Goal: Task Accomplishment & Management: Use online tool/utility

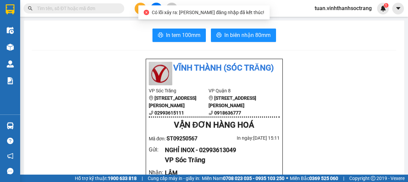
click at [134, 11] on div at bounding box center [156, 9] width 50 height 12
click at [145, 10] on button at bounding box center [141, 9] width 12 height 12
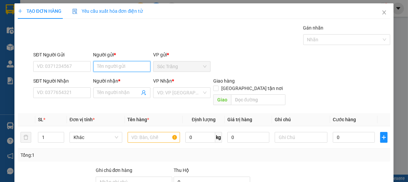
drag, startPoint x: 118, startPoint y: 67, endPoint x: 125, endPoint y: 60, distance: 9.7
click at [118, 67] on input "Người gửi *" at bounding box center [121, 66] width 57 height 11
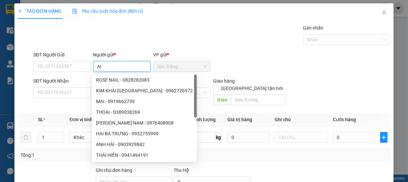
type input "A"
type input "LÁI"
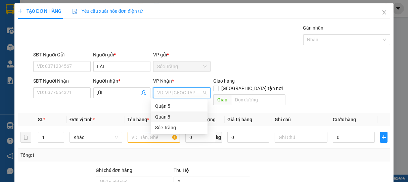
drag, startPoint x: 179, startPoint y: 116, endPoint x: 111, endPoint y: 104, distance: 69.6
click at [178, 116] on div "Quận 8" at bounding box center [179, 116] width 48 height 7
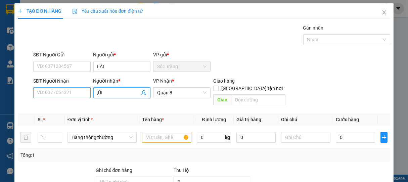
drag, startPoint x: 103, startPoint y: 94, endPoint x: 88, endPoint y: 93, distance: 15.1
click at [86, 95] on div "SĐT Người Nhận VD: 0377654321 Người nhận * ,ŨI ,ŨI VP Nhận * Quận 8 Giao hàng …" at bounding box center [212, 92] width 360 height 31
type input "MŨI"
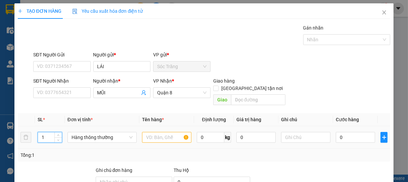
click at [48, 132] on input "1" at bounding box center [50, 137] width 24 height 10
type input "2"
click at [57, 135] on icon "up" at bounding box center [58, 136] width 2 height 2
click at [74, 132] on span "Hàng thông thường" at bounding box center [102, 137] width 61 height 10
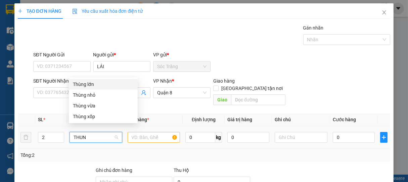
type input "THUNG"
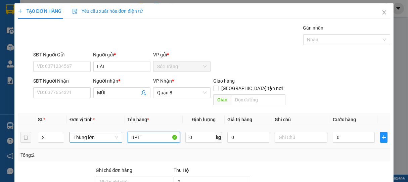
type input "BPT"
type input "20"
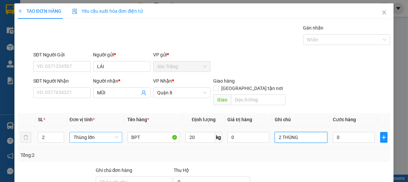
type input "2 THÙNG"
type input "4"
type input "40"
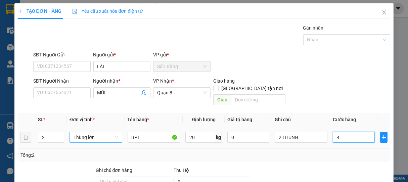
type input "40"
type input "400"
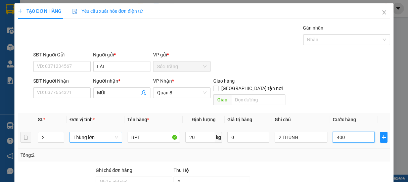
type input "4.000"
type input "40.000"
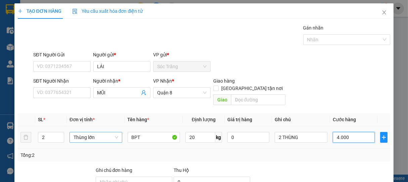
type input "40.000"
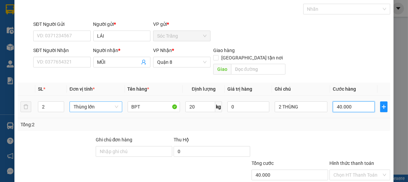
scroll to position [66, 0]
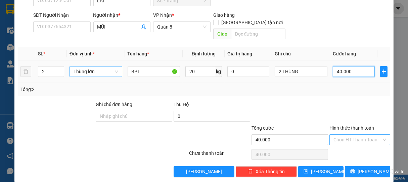
click at [352, 134] on div "Chọn HT Thanh Toán" at bounding box center [360, 139] width 61 height 11
type input "40.000"
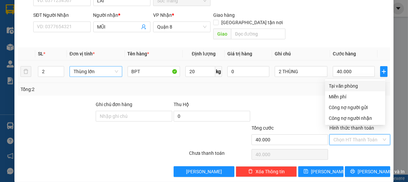
click at [354, 83] on div "Tại văn phòng" at bounding box center [355, 85] width 52 height 7
type input "0"
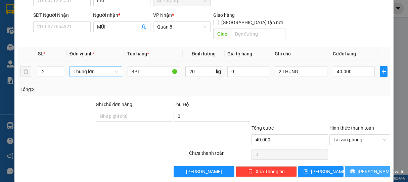
click at [368, 168] on span "[PERSON_NAME] và In" at bounding box center [381, 171] width 47 height 7
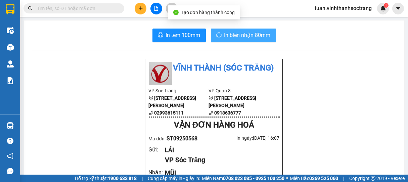
click at [256, 35] on span "In biên nhận 80mm" at bounding box center [247, 35] width 46 height 8
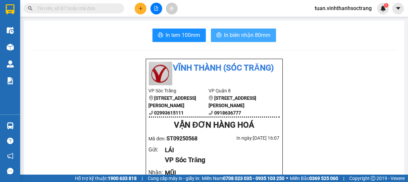
click at [247, 31] on button "In biên nhận 80mm" at bounding box center [243, 35] width 65 height 13
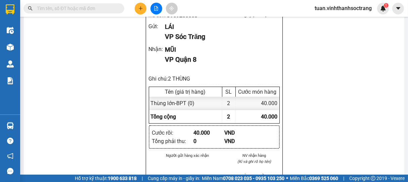
scroll to position [149, 0]
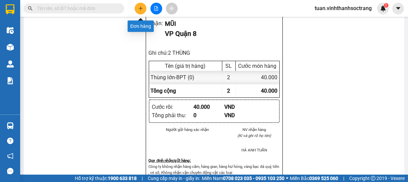
click at [137, 9] on button at bounding box center [141, 9] width 12 height 12
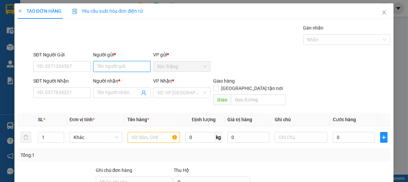
click at [119, 69] on input "Người gửi *" at bounding box center [121, 66] width 57 height 11
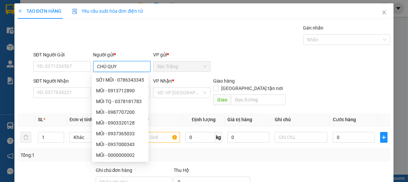
type input "CHÚ QUY"
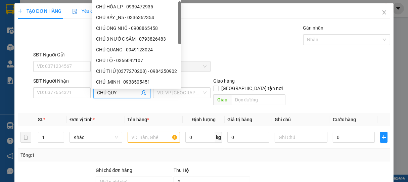
type input "CHÚ QUY"
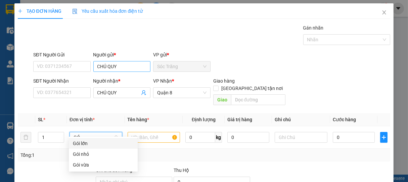
type input "GÓI"
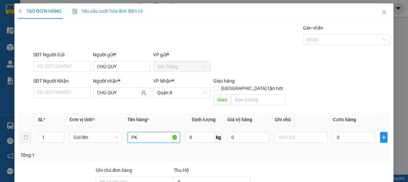
drag, startPoint x: 91, startPoint y: 127, endPoint x: 99, endPoint y: 139, distance: 14.3
click at [79, 133] on span "Gói lớn" at bounding box center [96, 137] width 44 height 10
type input "PK"
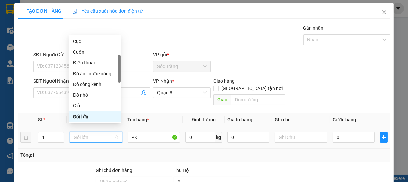
click at [101, 133] on span "Gói lớn" at bounding box center [96, 137] width 44 height 10
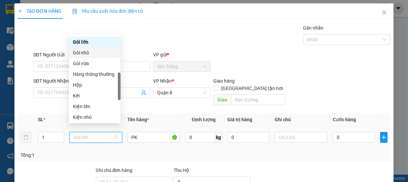
click at [83, 49] on div "Gói nhỏ" at bounding box center [95, 52] width 44 height 7
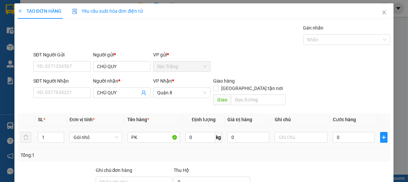
click at [197, 131] on span "0 kg" at bounding box center [203, 137] width 37 height 12
click at [196, 132] on input "0" at bounding box center [200, 137] width 30 height 11
type input "5"
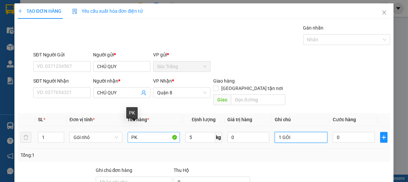
type input "1 GÓI"
type input "2"
type input "20"
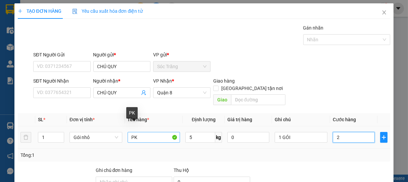
type input "20"
type input "200"
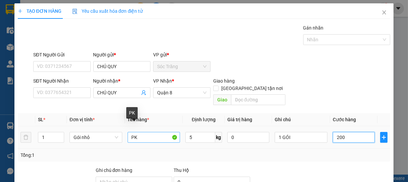
type input "2.000"
type input "20.000"
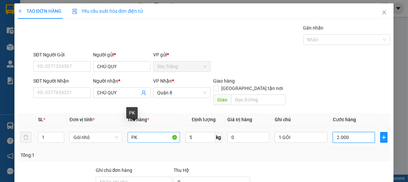
type input "20.000"
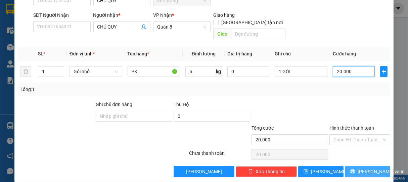
type input "20.000"
click at [352, 168] on button "[PERSON_NAME] và In" at bounding box center [367, 171] width 45 height 11
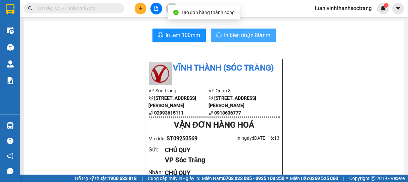
click at [233, 32] on span "In biên nhận 80mm" at bounding box center [247, 35] width 46 height 8
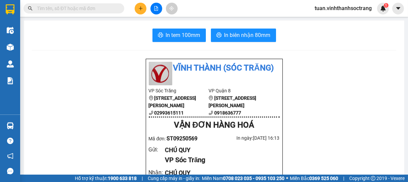
click at [141, 8] on icon "plus" at bounding box center [140, 8] width 5 height 5
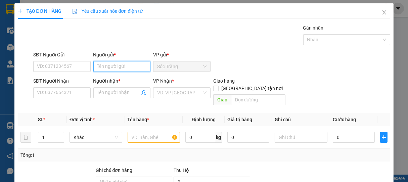
click at [125, 66] on input "Người gửi *" at bounding box center [121, 66] width 57 height 11
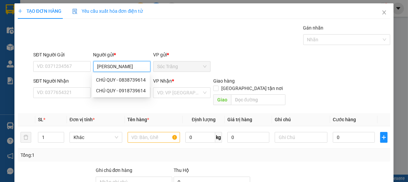
type input "[PERSON_NAME]"
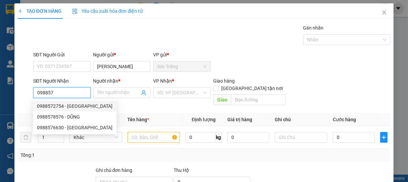
click at [81, 106] on div "0988572754 - THANH LOAN" at bounding box center [75, 105] width 76 height 7
type input "0988572754"
type input "[PERSON_NAME]"
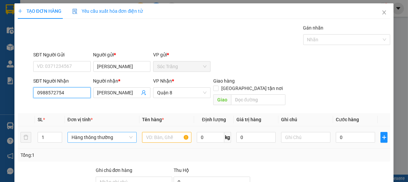
click at [96, 132] on span "Hàng thông thường" at bounding box center [102, 137] width 61 height 10
type input "0988572754"
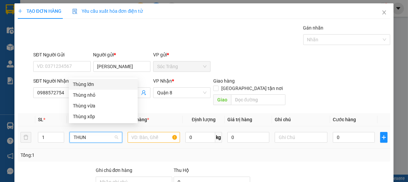
type input "THUNG"
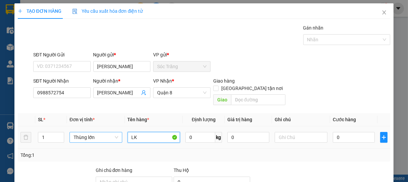
type input "LK"
type input "15"
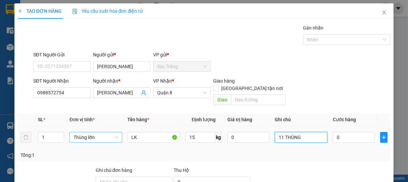
type input "11 THÙNG"
type input "3"
type input "30"
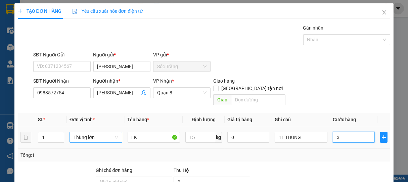
type input "30"
type input "300"
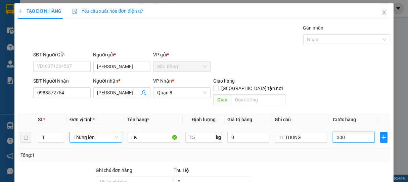
type input "3.000"
type input "30.000"
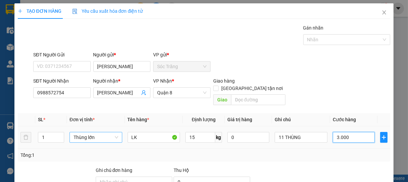
type input "30.000"
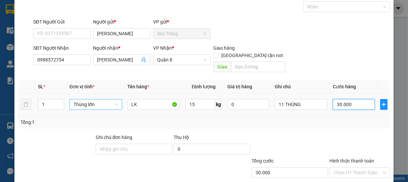
scroll to position [66, 0]
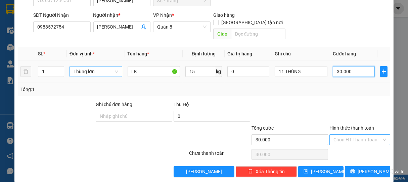
type input "30.000"
click at [353, 136] on input "Hình thức thanh toán" at bounding box center [358, 140] width 48 height 10
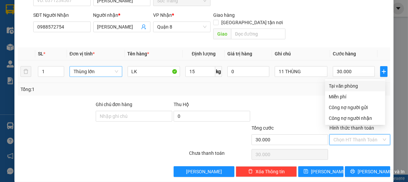
click at [350, 87] on div "Tại văn phòng" at bounding box center [355, 85] width 52 height 7
type input "0"
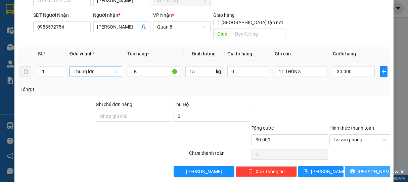
click at [361, 168] on span "[PERSON_NAME] và In" at bounding box center [381, 171] width 47 height 7
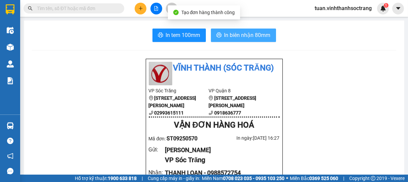
click at [231, 33] on span "In biên nhận 80mm" at bounding box center [247, 35] width 46 height 8
click at [237, 40] on button "In biên nhận 80mm" at bounding box center [243, 35] width 65 height 13
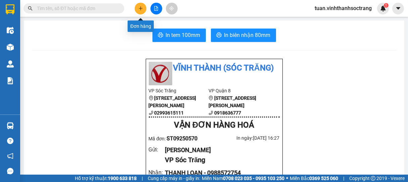
click at [143, 8] on button at bounding box center [141, 9] width 12 height 12
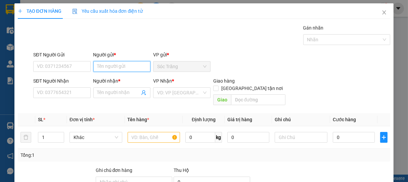
click at [115, 66] on input "Người gửi *" at bounding box center [121, 66] width 57 height 11
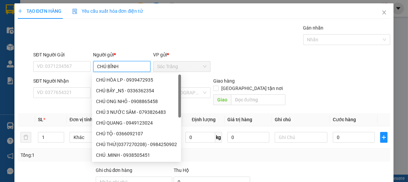
type input "CHÚ BĨNH"
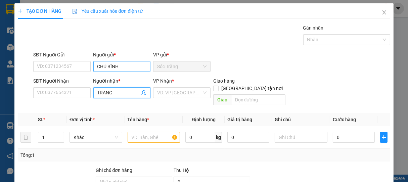
type input "TRANG"
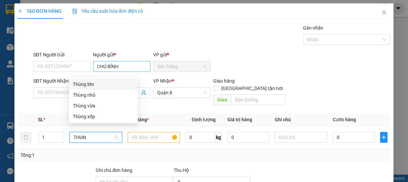
type input "THUNG"
click at [104, 118] on div "Thùng xốp" at bounding box center [103, 116] width 61 height 7
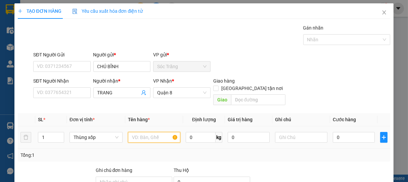
click at [142, 133] on input "text" at bounding box center [154, 137] width 52 height 11
drag, startPoint x: 163, startPoint y: 131, endPoint x: 122, endPoint y: 134, distance: 41.1
click at [124, 133] on tr "1 Thùng xốp HÀNG LẠNH 0 kg 0 0" at bounding box center [204, 137] width 373 height 23
type input "CẢI MUỐI"
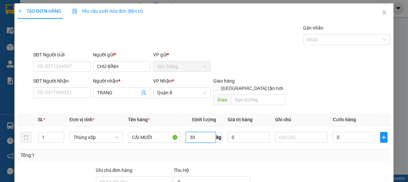
type input "30"
type input "1 BAO"
type input "3"
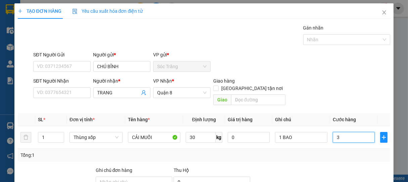
type input "30"
type input "300"
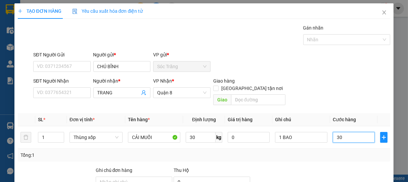
type input "300"
type input "3.000"
type input "30.000"
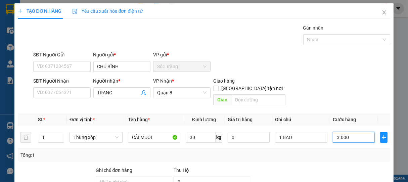
type input "30.000"
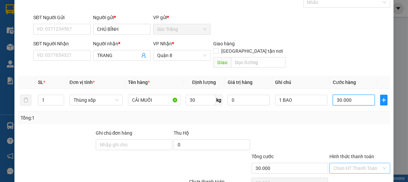
type input "30.000"
drag, startPoint x: 357, startPoint y: 158, endPoint x: 346, endPoint y: 111, distance: 48.3
click at [357, 163] on input "Hình thức thanh toán" at bounding box center [358, 168] width 48 height 10
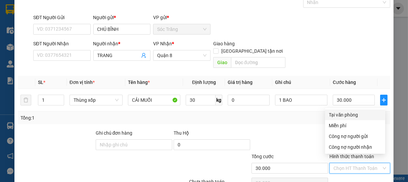
click at [339, 111] on div "Tại văn phòng" at bounding box center [355, 115] width 60 height 11
type input "0"
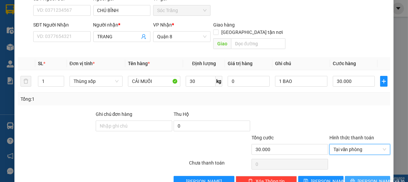
scroll to position [66, 0]
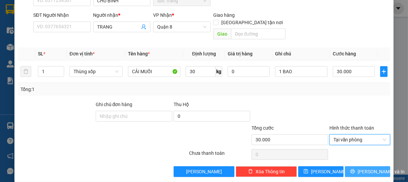
click at [351, 169] on icon "printer" at bounding box center [353, 171] width 4 height 4
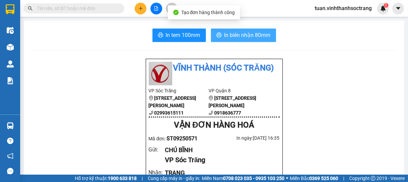
click at [232, 34] on span "In biên nhận 80mm" at bounding box center [247, 35] width 46 height 8
click at [235, 38] on span "In biên nhận 80mm" at bounding box center [247, 35] width 46 height 8
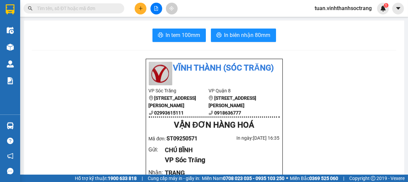
drag, startPoint x: 335, startPoint y: 159, endPoint x: 332, endPoint y: 149, distance: 10.4
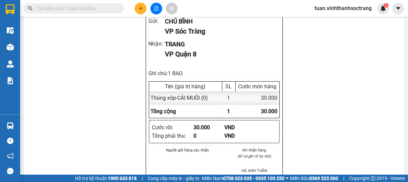
scroll to position [40, 0]
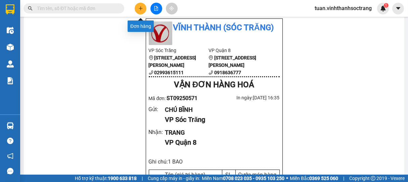
click at [139, 7] on icon "plus" at bounding box center [140, 8] width 5 height 5
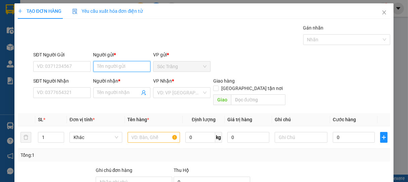
click at [136, 68] on input "Người gửi *" at bounding box center [121, 66] width 57 height 11
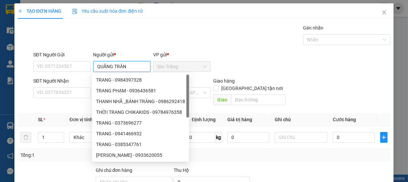
type input "QUÃNG TRÂN"
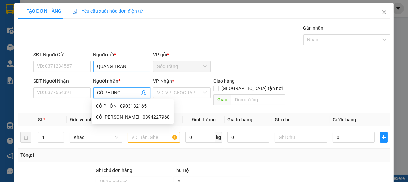
type input "CÔ PHỤNG"
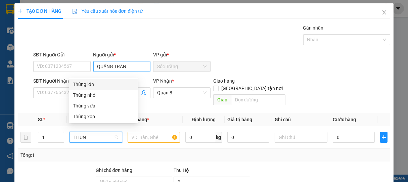
type input "THUNG"
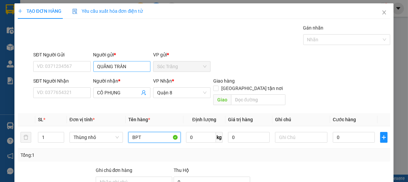
type input "BPT"
type input "10"
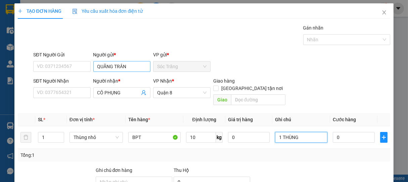
type input "1 THÙNG"
type input "2"
type input "20"
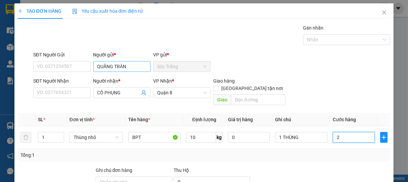
type input "20"
type input "200"
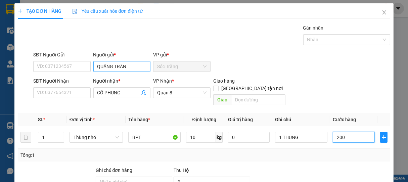
type input "2.000"
type input "20.000"
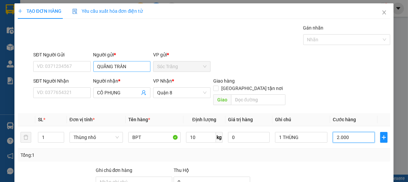
type input "20.000"
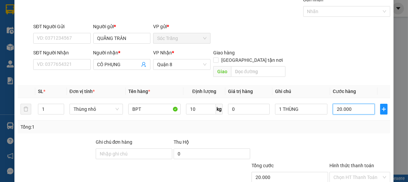
scroll to position [29, 0]
type input "20.000"
click at [344, 172] on input "Hình thức thanh toán" at bounding box center [358, 177] width 48 height 10
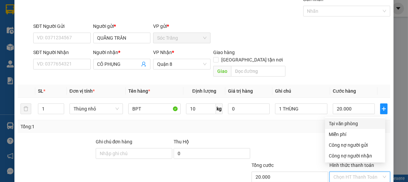
click at [352, 122] on div "Tại văn phòng" at bounding box center [355, 123] width 52 height 7
type input "0"
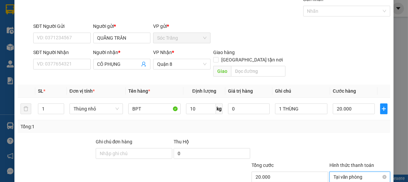
scroll to position [66, 0]
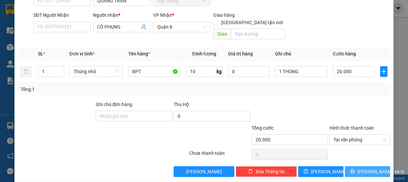
click at [356, 166] on button "[PERSON_NAME] và In" at bounding box center [367, 171] width 45 height 11
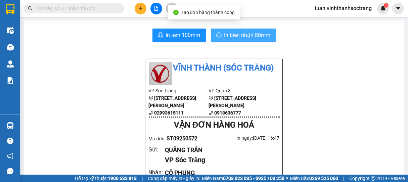
click at [246, 38] on span "In biên nhận 80mm" at bounding box center [247, 35] width 46 height 8
click at [231, 32] on span "In biên nhận 80mm" at bounding box center [247, 35] width 46 height 8
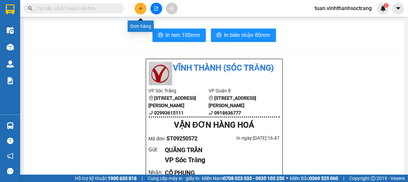
click at [137, 9] on button at bounding box center [141, 9] width 12 height 12
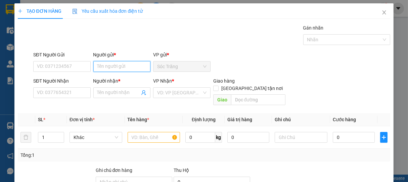
click at [129, 64] on input "Người gửi *" at bounding box center [121, 66] width 57 height 11
type input "[PERSON_NAME]"
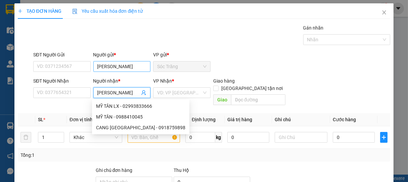
type input "[PERSON_NAME]"
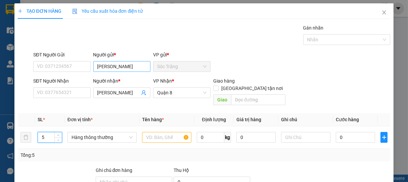
type input "5"
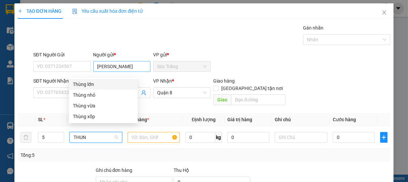
type input "THUN"
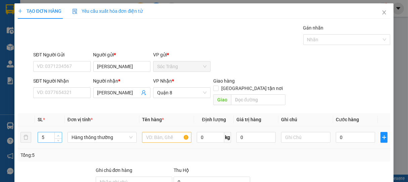
type input "6"
click at [57, 132] on span "Increase Value" at bounding box center [57, 135] width 7 height 6
click at [91, 132] on span "Hàng thông thường" at bounding box center [102, 137] width 61 height 10
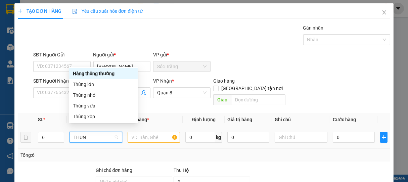
type input "THUNG"
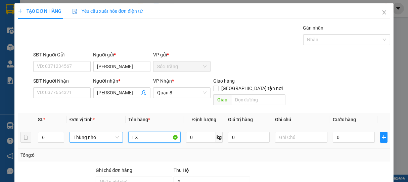
type input "LX"
type input "120"
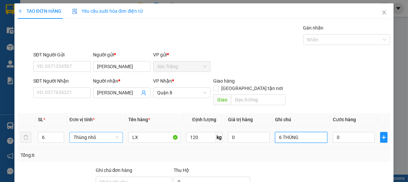
type input "6 THÙNG"
type input "1"
type input "12"
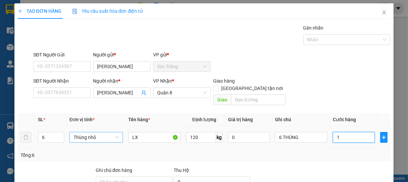
type input "12"
type input "120"
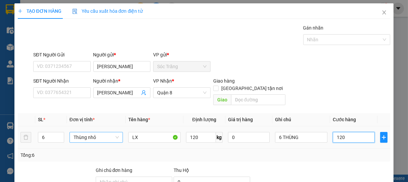
type input "1.200"
type input "12.000"
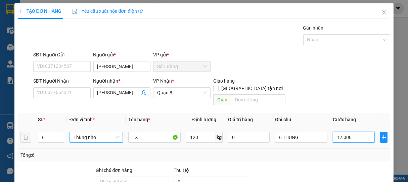
type input "12.000"
type input "120.000"
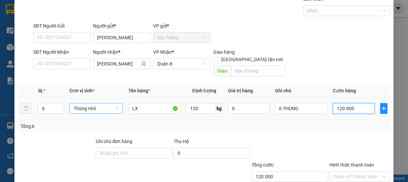
scroll to position [66, 0]
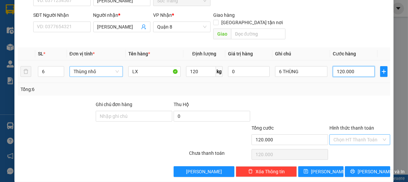
type input "120.000"
click at [344, 135] on input "Hình thức thanh toán" at bounding box center [358, 140] width 48 height 10
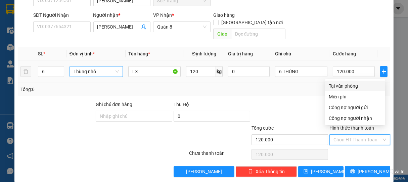
click at [344, 82] on div "Tại văn phòng" at bounding box center [355, 85] width 52 height 7
type input "0"
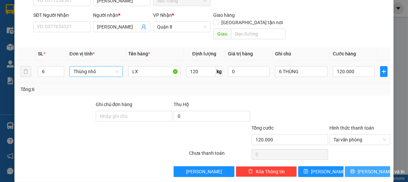
click at [355, 166] on button "[PERSON_NAME] và In" at bounding box center [367, 171] width 45 height 11
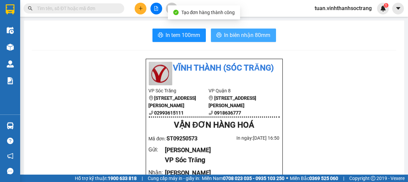
click at [234, 35] on span "In biên nhận 80mm" at bounding box center [247, 35] width 46 height 8
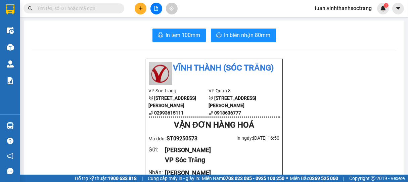
drag, startPoint x: 320, startPoint y: 23, endPoint x: 335, endPoint y: 25, distance: 15.6
drag, startPoint x: 338, startPoint y: 26, endPoint x: 310, endPoint y: 31, distance: 28.0
drag, startPoint x: 310, startPoint y: 31, endPoint x: 316, endPoint y: 37, distance: 7.8
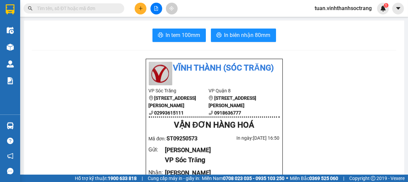
click at [311, 31] on div "In tem 100mm In biên nhận 80mm" at bounding box center [214, 35] width 365 height 13
drag, startPoint x: 316, startPoint y: 37, endPoint x: 315, endPoint y: 60, distance: 23.5
drag, startPoint x: 401, startPoint y: 95, endPoint x: 395, endPoint y: 76, distance: 19.2
click at [400, 94] on main "In tem 100mm In biên nhận 80mm Vĩnh Thành (Sóc Trăng) VP Sóc Trăng 70 Nguyễn đ…" at bounding box center [204, 87] width 408 height 175
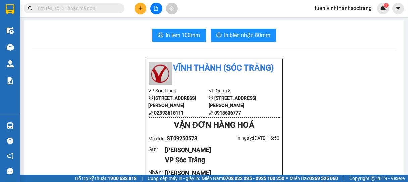
click at [142, 9] on icon "plus" at bounding box center [140, 8] width 5 height 5
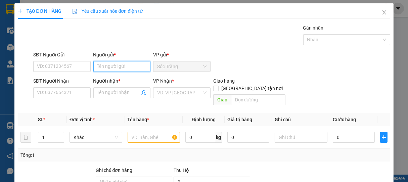
click at [122, 66] on input "Người gửi *" at bounding box center [121, 66] width 57 height 11
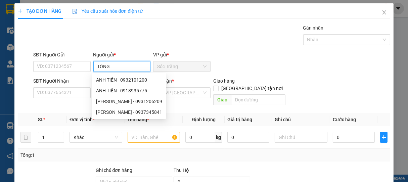
type input "TÒNG"
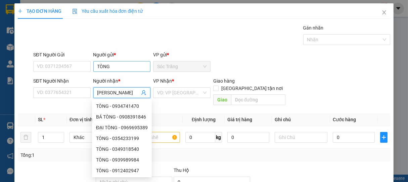
type input "[PERSON_NAME]"
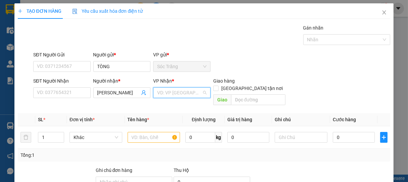
drag, startPoint x: 171, startPoint y: 94, endPoint x: 171, endPoint y: 106, distance: 12.1
click at [170, 94] on input "search" at bounding box center [179, 93] width 45 height 10
click at [169, 114] on div "Quận 8" at bounding box center [179, 116] width 48 height 7
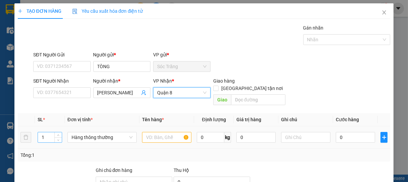
click at [52, 132] on div "1" at bounding box center [50, 137] width 25 height 11
click at [47, 132] on input "1" at bounding box center [50, 137] width 24 height 10
type input "174"
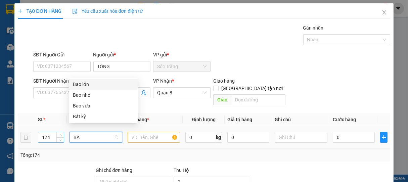
type input "BAO"
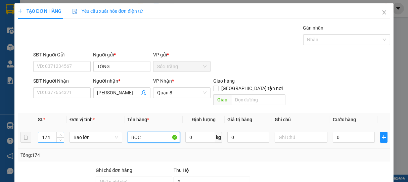
type input "BỌC"
type input "4000"
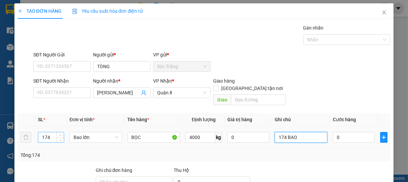
type input "174 BAO"
type input "1"
type input "14"
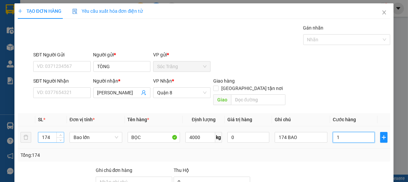
type input "14"
type input "148"
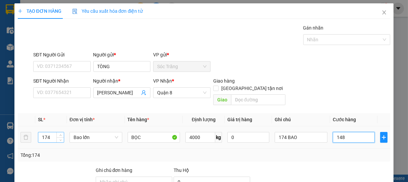
type input "1.480"
type input "14.800"
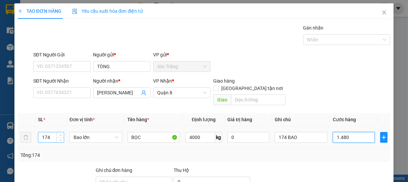
type input "14.800"
type input "148.000"
type input "1.480.000"
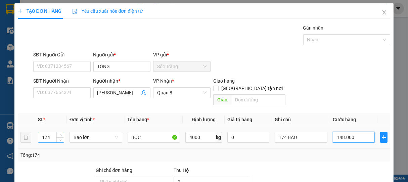
type input "1.480.000"
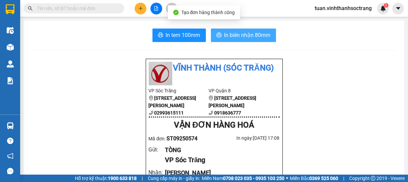
click at [236, 37] on span "In biên nhận 80mm" at bounding box center [247, 35] width 46 height 8
click at [243, 38] on span "In biên nhận 80mm" at bounding box center [247, 35] width 46 height 8
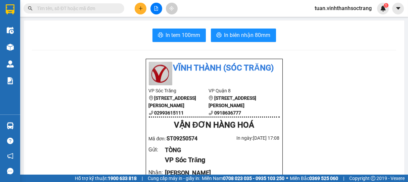
click at [146, 4] on div at bounding box center [156, 9] width 50 height 12
click at [141, 13] on button at bounding box center [141, 9] width 12 height 12
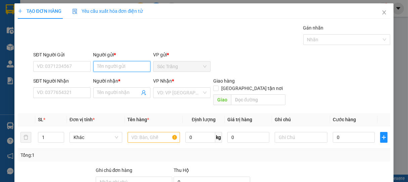
click at [121, 66] on input "Người gửi *" at bounding box center [121, 66] width 57 height 11
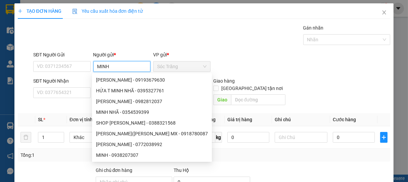
type input "MINH"
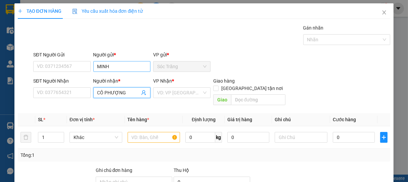
type input "CÔ PHƯỢNG"
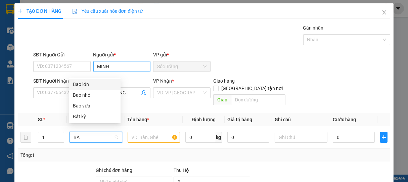
type input "BAO"
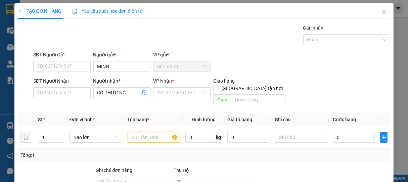
click at [161, 87] on div "VD: VP [GEOGRAPHIC_DATA]" at bounding box center [181, 92] width 57 height 11
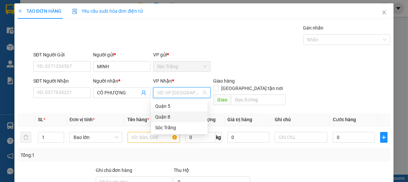
click at [165, 95] on input "search" at bounding box center [179, 93] width 45 height 10
click at [172, 117] on div "Quận 8" at bounding box center [179, 116] width 48 height 7
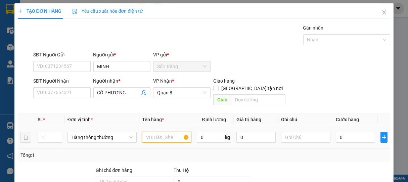
click at [144, 132] on input "text" at bounding box center [166, 137] width 49 height 11
type input "Q ÁO"
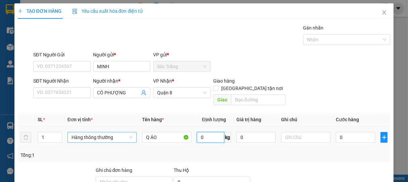
click at [88, 132] on span "Hàng thông thường" at bounding box center [102, 137] width 61 height 10
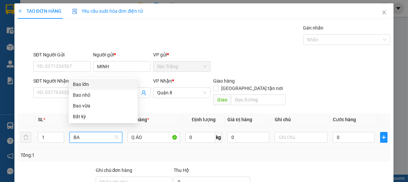
type input "BAO"
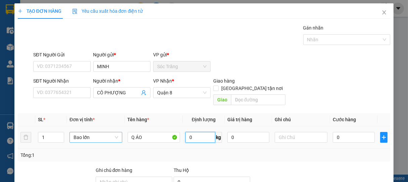
click at [198, 132] on input "0" at bounding box center [200, 137] width 30 height 11
type input "50"
type input "1 BAO"
type input "5"
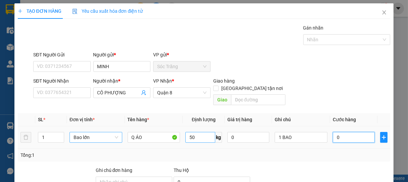
type input "5"
type input "50"
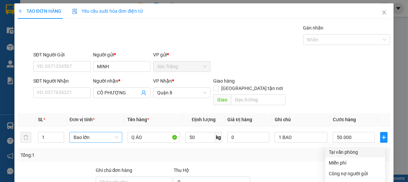
click at [358, 149] on div "Tại văn phòng" at bounding box center [355, 152] width 52 height 7
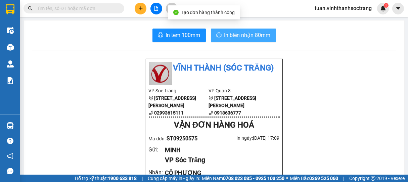
drag, startPoint x: 231, startPoint y: 36, endPoint x: 230, endPoint y: 45, distance: 8.5
click at [230, 36] on span "In biên nhận 80mm" at bounding box center [247, 35] width 46 height 8
click at [233, 36] on span "In biên nhận 80mm" at bounding box center [247, 35] width 46 height 8
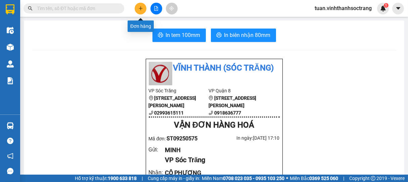
click at [141, 7] on icon "plus" at bounding box center [140, 8] width 5 height 5
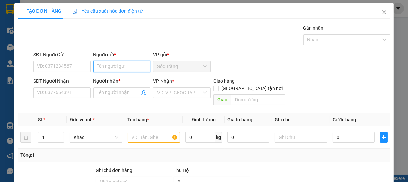
click at [125, 65] on input "Người gửi *" at bounding box center [121, 66] width 57 height 11
type input "NGỌC HUY"
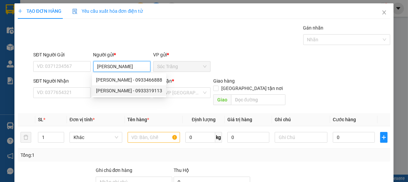
click at [124, 90] on div "NGỌC HUYÊN - 0933319113" at bounding box center [129, 90] width 66 height 7
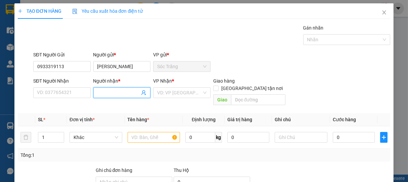
click at [107, 92] on input "Người nhận *" at bounding box center [118, 92] width 43 height 7
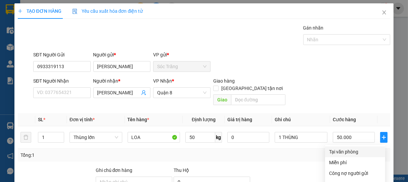
drag, startPoint x: 348, startPoint y: 84, endPoint x: 385, endPoint y: 166, distance: 89.5
click at [349, 148] on div "Tại văn phòng" at bounding box center [355, 151] width 52 height 7
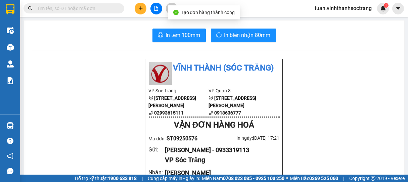
click at [215, 10] on span "Tạo đơn hàng thành công" at bounding box center [208, 12] width 54 height 5
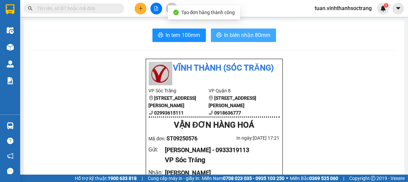
click at [248, 38] on span "In biên nhận 80mm" at bounding box center [247, 35] width 46 height 8
click at [248, 36] on span "In biên nhận 80mm" at bounding box center [247, 35] width 46 height 8
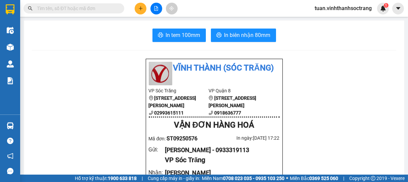
drag, startPoint x: 349, startPoint y: 122, endPoint x: 407, endPoint y: 197, distance: 94.8
click at [407, 182] on html "Kết quả tìm kiếm ( 0 ) Bộ lọc No Data tuan.vinhthanhsoctrang 1 Điều hành xe Kho…" at bounding box center [204, 91] width 408 height 182
click at [140, 5] on button at bounding box center [141, 9] width 12 height 12
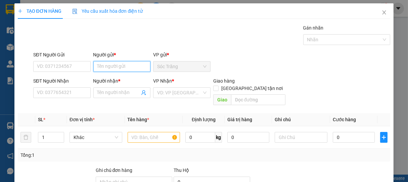
click at [113, 63] on input "Người gửi *" at bounding box center [121, 66] width 57 height 11
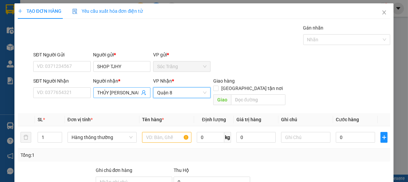
click at [134, 91] on input "THỦY [PERSON_NAME]" at bounding box center [118, 92] width 43 height 7
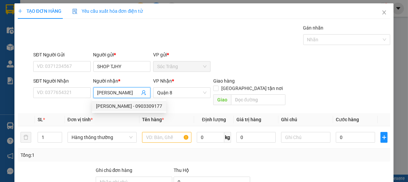
click at [122, 108] on div "THỦY KIM HOÀN - 0903309177" at bounding box center [129, 105] width 66 height 7
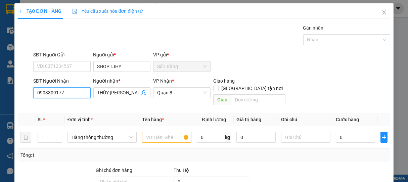
drag, startPoint x: 72, startPoint y: 92, endPoint x: 0, endPoint y: 90, distance: 71.9
click at [0, 90] on div "TẠO ĐƠN HÀNG Yêu cầu xuất hóa đơn điện tử Transit Pickup Surcharge Ids Transit …" at bounding box center [204, 91] width 408 height 182
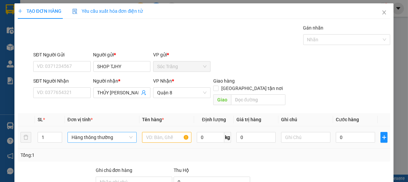
drag, startPoint x: 108, startPoint y: 137, endPoint x: 103, endPoint y: 128, distance: 9.8
click at [104, 133] on td "Hàng thông thường" at bounding box center [102, 137] width 75 height 23
click at [105, 132] on span "Hàng thông thường" at bounding box center [102, 137] width 61 height 10
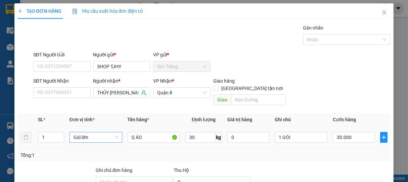
click at [349, 148] on div "Tại văn phòng" at bounding box center [355, 151] width 52 height 7
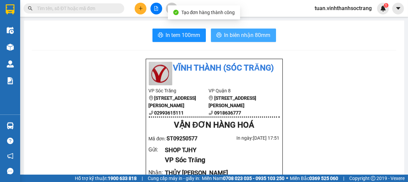
click at [248, 37] on span "In biên nhận 80mm" at bounding box center [247, 35] width 46 height 8
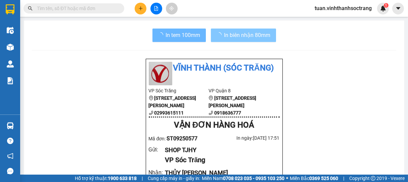
click at [247, 36] on span "In biên nhận 80mm" at bounding box center [247, 35] width 46 height 8
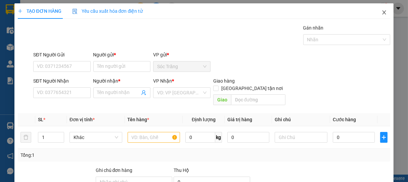
click at [383, 13] on span "Close" at bounding box center [384, 12] width 19 height 19
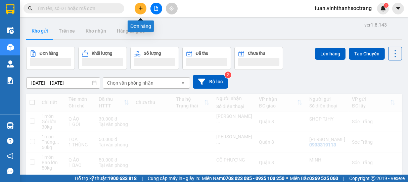
click at [141, 9] on icon "plus" at bounding box center [140, 8] width 5 height 5
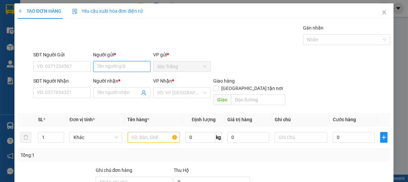
click at [106, 61] on input "Người gửi *" at bounding box center [121, 66] width 57 height 11
type input "TRƯỜNG"
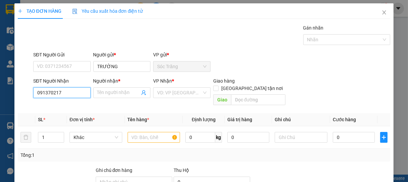
type input "0913702179"
type input "TÂN GÁI"
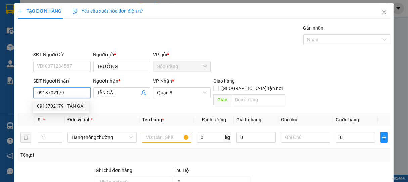
type input "0913702179"
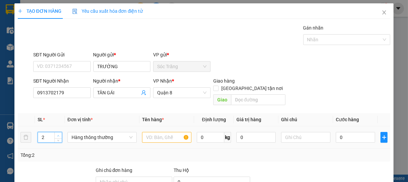
click at [56, 134] on span "up" at bounding box center [58, 136] width 4 height 4
type input "3"
click at [56, 134] on span "up" at bounding box center [58, 136] width 4 height 4
click at [76, 132] on span "Hàng thông thường" at bounding box center [102, 137] width 61 height 10
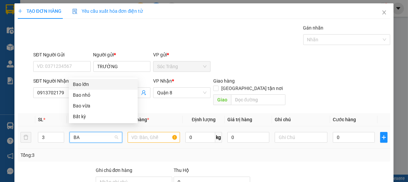
type input "BAO"
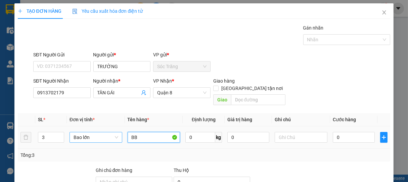
type input "BB"
type input "2"
click at [193, 132] on input "200" at bounding box center [200, 137] width 30 height 11
type input "100"
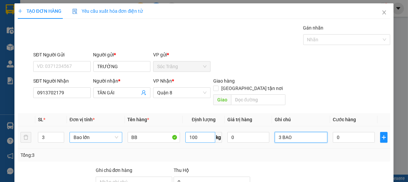
type input "3 BAO"
type input "1"
type input "18"
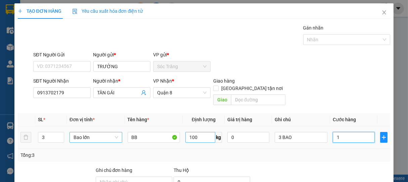
type input "18"
type input "180"
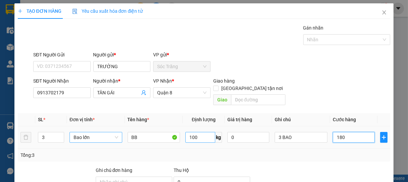
type input "1.800"
type input "18.000"
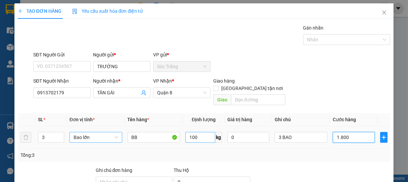
type input "18.000"
type input "180.000"
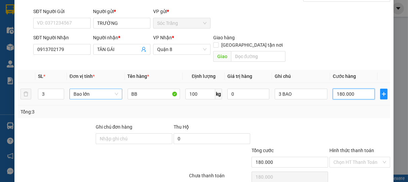
scroll to position [66, 0]
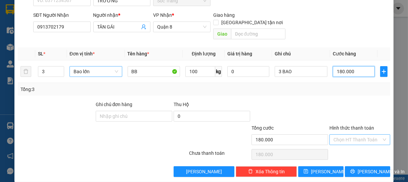
type input "180.000"
click at [374, 135] on input "Hình thức thanh toán" at bounding box center [358, 140] width 48 height 10
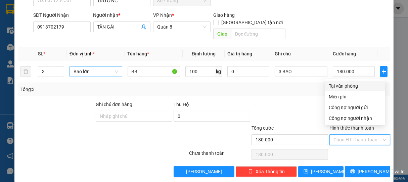
click at [350, 84] on div "Tại văn phòng" at bounding box center [355, 85] width 52 height 7
type input "0"
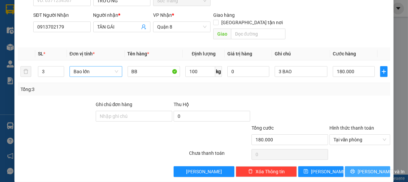
click at [358, 168] on span "[PERSON_NAME] và In" at bounding box center [381, 171] width 47 height 7
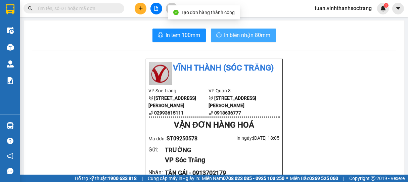
click at [259, 41] on button "In biên nhận 80mm" at bounding box center [243, 35] width 65 height 13
click at [236, 33] on span "In biên nhận 80mm" at bounding box center [247, 35] width 46 height 8
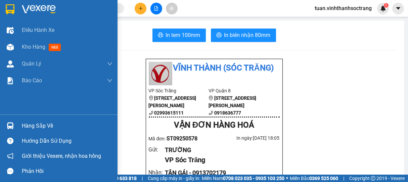
drag, startPoint x: 35, startPoint y: 44, endPoint x: 292, endPoint y: 0, distance: 260.2
click at [35, 44] on span "Kho hàng" at bounding box center [34, 47] width 24 height 6
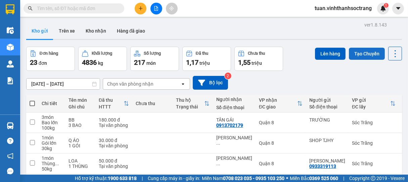
click at [355, 54] on button "Tạo Chuyến" at bounding box center [367, 54] width 36 height 12
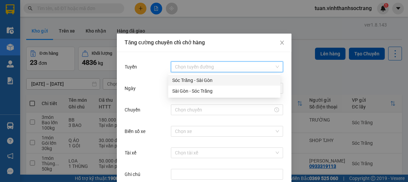
click at [204, 64] on input "Tuyến" at bounding box center [224, 67] width 99 height 10
click at [199, 79] on div "Sóc Trăng - Sài Gòn" at bounding box center [224, 80] width 104 height 7
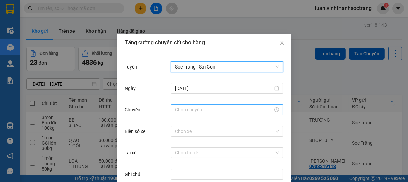
click at [177, 110] on input "Chuyến" at bounding box center [224, 109] width 98 height 7
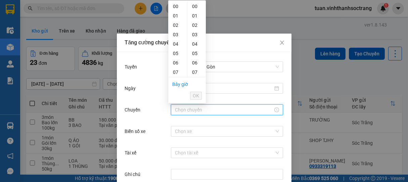
click at [172, 180] on div "19" at bounding box center [177, 184] width 19 height 9
type input "19:00"
click at [196, 92] on span "OK" at bounding box center [196, 95] width 6 height 7
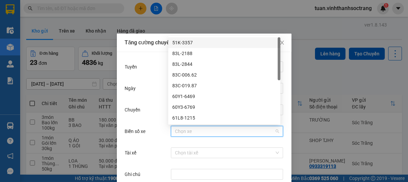
click at [199, 131] on input "Biển số xe" at bounding box center [224, 131] width 99 height 10
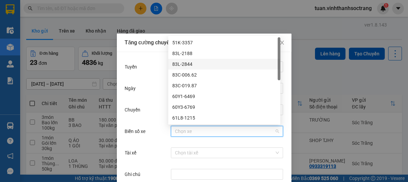
click at [193, 66] on div "83L-2844" at bounding box center [224, 63] width 104 height 7
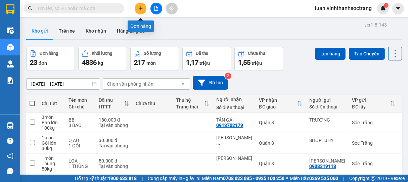
click at [140, 7] on icon "plus" at bounding box center [140, 8] width 5 height 5
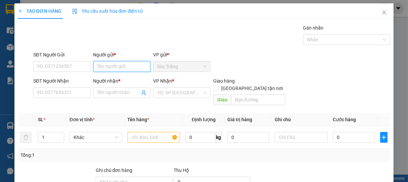
click at [135, 65] on input "Người gửi *" at bounding box center [121, 66] width 57 height 11
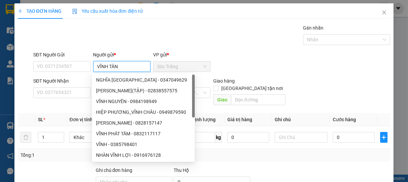
type input "VĨNH TÂN"
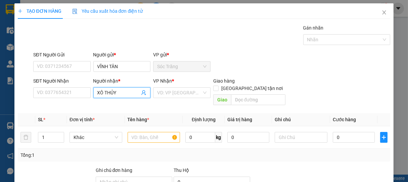
type input "XÔ THỦY"
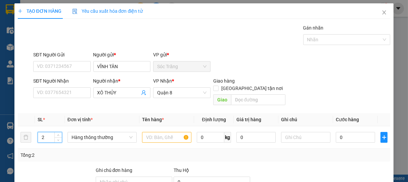
type input "2"
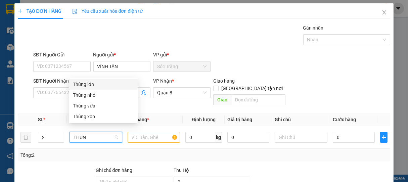
type input "THÙNG"
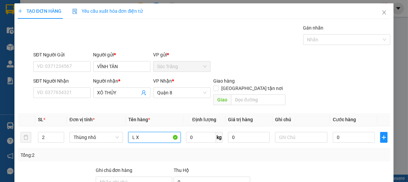
type input "L X"
type input "30"
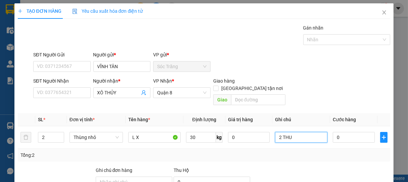
type input "2 THUN"
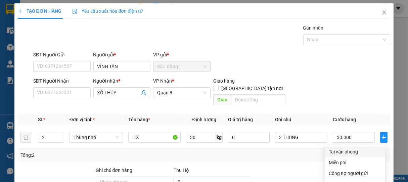
click at [345, 148] on div "Tại văn phòng" at bounding box center [355, 151] width 52 height 7
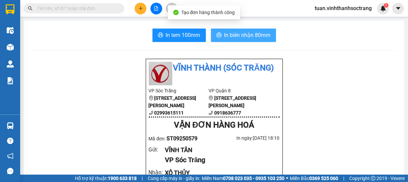
click at [231, 38] on span "In biên nhận 80mm" at bounding box center [247, 35] width 46 height 8
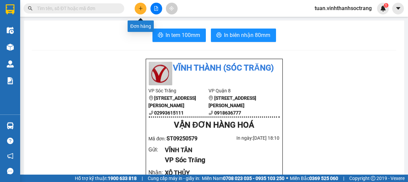
click at [136, 6] on button at bounding box center [141, 9] width 12 height 12
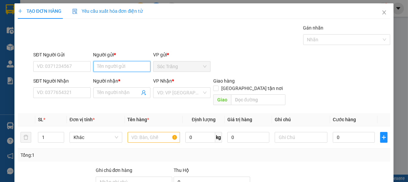
click at [131, 67] on input "Người gửi *" at bounding box center [121, 66] width 57 height 11
type input "QUÃNG TRÂN"
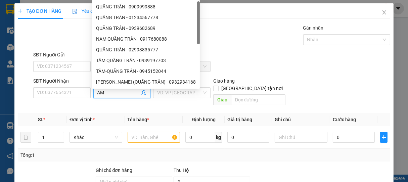
type input "A"
type input "NÀM"
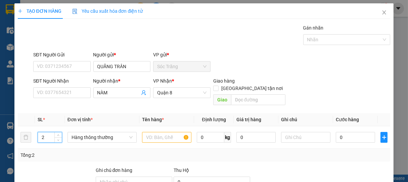
type input "2"
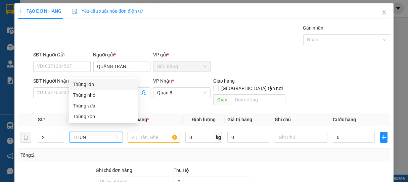
type input "THUNG"
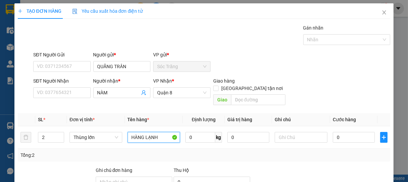
type input "HÀNG LẠNH"
type input "100"
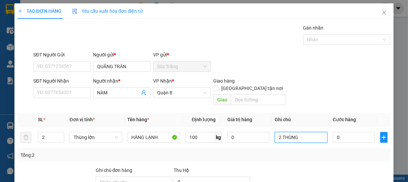
type input "2 THÙNG"
type input "1"
type input "10"
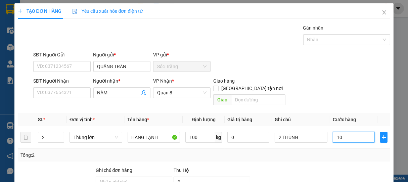
type input "10"
type input "100"
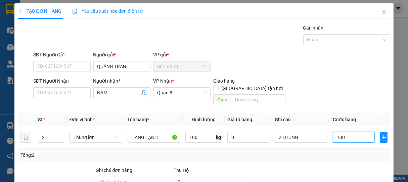
type input "1.000"
type input "10.000"
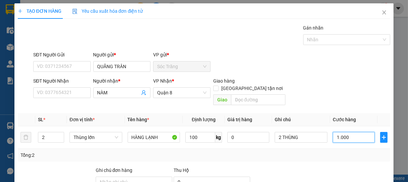
type input "10.000"
type input "100.000"
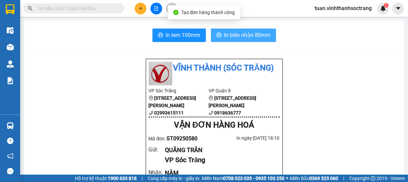
click at [237, 38] on span "In biên nhận 80mm" at bounding box center [247, 35] width 46 height 8
click at [233, 38] on span "In biên nhận 80mm" at bounding box center [247, 35] width 46 height 8
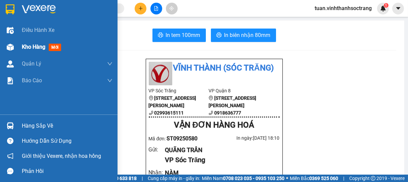
click at [39, 50] on span "Kho hàng" at bounding box center [34, 47] width 24 height 6
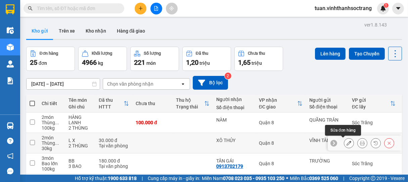
click at [344, 137] on button at bounding box center [348, 143] width 9 height 12
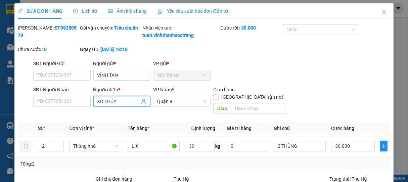
drag, startPoint x: 99, startPoint y: 109, endPoint x: 94, endPoint y: 109, distance: 5.4
click at [94, 107] on span "XÔ THỦY" at bounding box center [121, 101] width 57 height 11
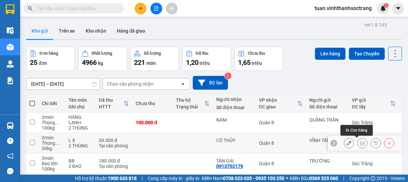
click at [358, 140] on button at bounding box center [362, 143] width 9 height 12
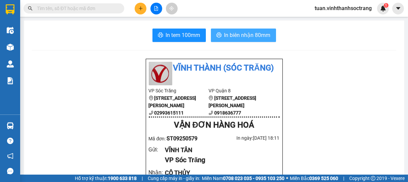
click at [225, 33] on span "In biên nhận 80mm" at bounding box center [247, 35] width 46 height 8
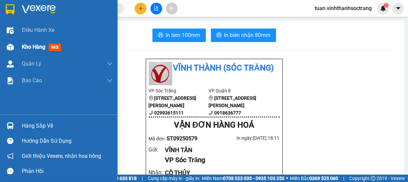
click at [33, 46] on span "Kho hàng" at bounding box center [34, 47] width 24 height 6
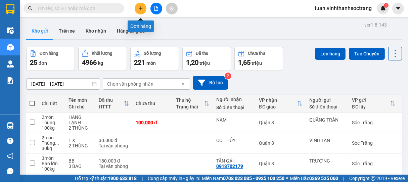
click at [138, 9] on icon "plus" at bounding box center [140, 8] width 5 height 5
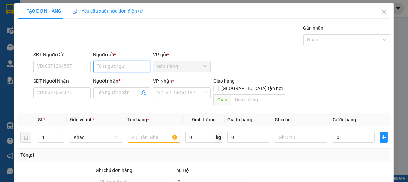
click at [126, 67] on input "Người gửi *" at bounding box center [121, 66] width 57 height 11
type input "HẢO"
type input "HUI"
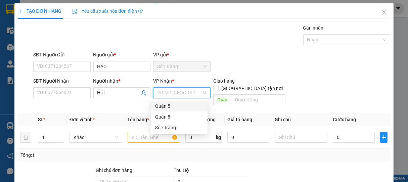
click at [177, 92] on input "search" at bounding box center [179, 93] width 45 height 10
click at [174, 120] on div "Quận 8" at bounding box center [179, 116] width 48 height 7
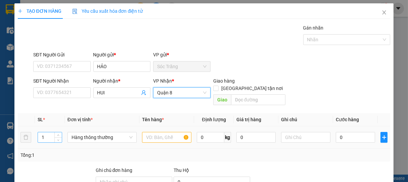
click at [46, 132] on input "1" at bounding box center [50, 137] width 24 height 10
type input "6"
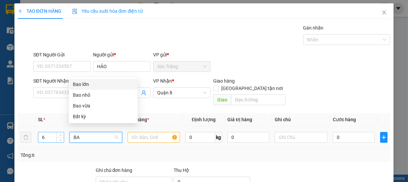
type input "BAO"
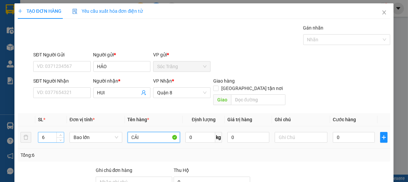
type input "CẢI"
type input "360"
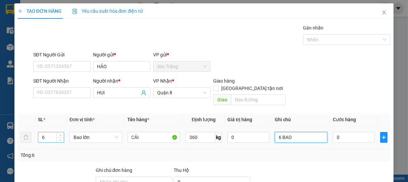
type input "6 BAO"
type input "2"
type input "24"
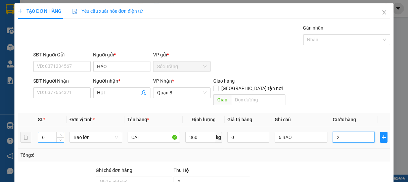
type input "24"
type input "240"
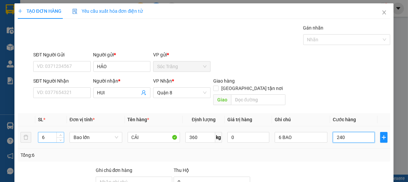
type input "2.400"
type input "24.000"
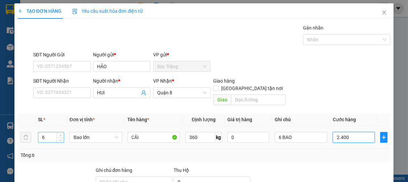
type input "24.000"
click at [354, 132] on input "24.000" at bounding box center [354, 137] width 42 height 11
type input "2"
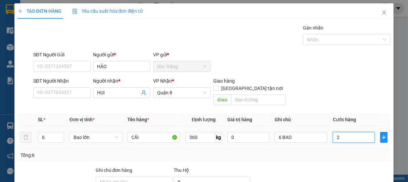
type input "24"
type input "240"
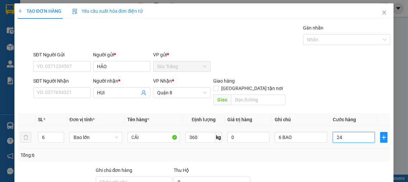
type input "240"
type input "2.400"
type input "24.000"
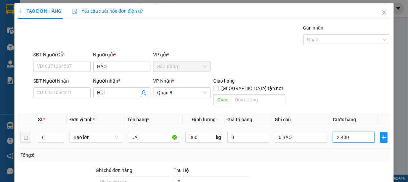
type input "24.000"
type input "240.000"
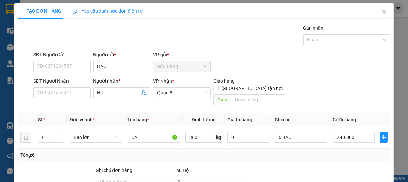
click at [352, 148] on div "Tại văn phòng" at bounding box center [355, 151] width 52 height 7
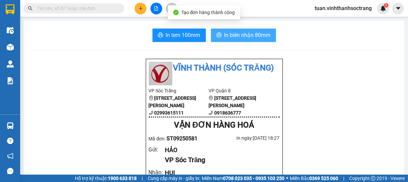
click at [236, 35] on span "In biên nhận 80mm" at bounding box center [247, 35] width 46 height 8
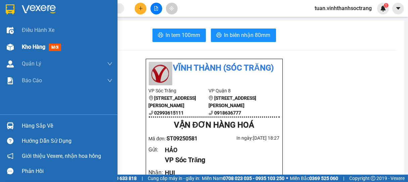
click at [24, 49] on span "Kho hàng" at bounding box center [34, 47] width 24 height 6
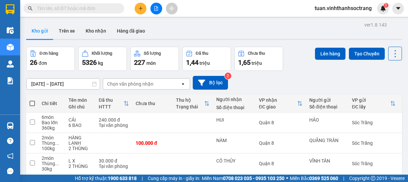
click at [32, 102] on span at bounding box center [32, 103] width 5 height 5
click at [32, 100] on input "checkbox" at bounding box center [32, 100] width 0 height 0
checkbox input "true"
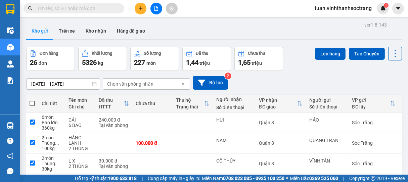
checkbox input "true"
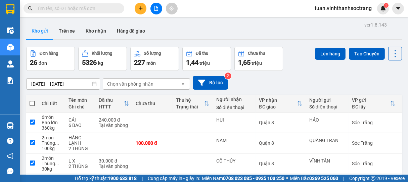
checkbox input "true"
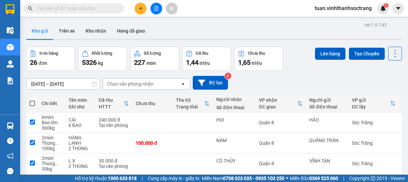
checkbox input "true"
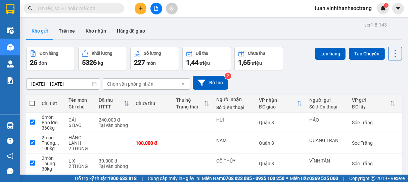
checkbox input "true"
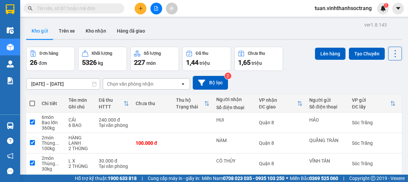
checkbox input "true"
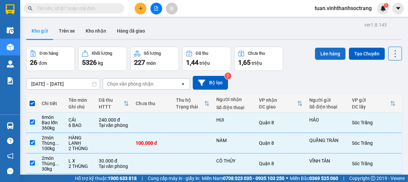
click at [326, 52] on button "Lên hàng" at bounding box center [330, 54] width 31 height 12
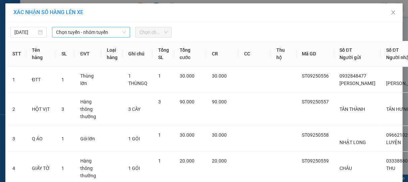
click at [122, 30] on icon "down" at bounding box center [124, 32] width 4 height 4
click at [124, 32] on div "Chọn tuyến - nhóm tuyến" at bounding box center [91, 32] width 78 height 11
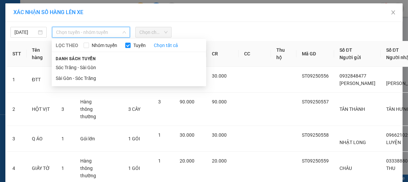
click at [72, 66] on li "Sóc Trăng - Sài Gòn" at bounding box center [129, 67] width 155 height 11
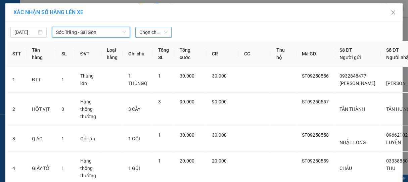
click at [153, 33] on span "Chọn chuyến" at bounding box center [153, 32] width 28 height 10
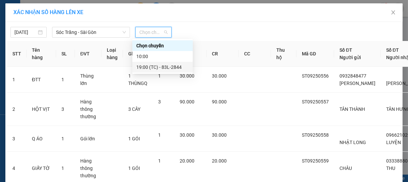
click at [158, 66] on div "19:00 (TC) - 83L-2844" at bounding box center [162, 67] width 52 height 7
